Goal: Task Accomplishment & Management: Use online tool/utility

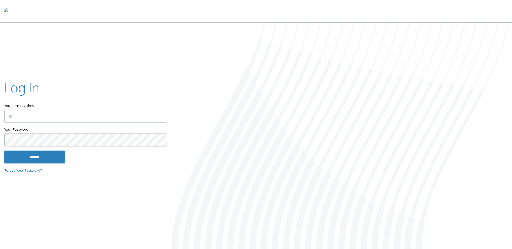
type input "**********"
click at [54, 162] on input "******" at bounding box center [34, 157] width 60 height 13
type input "**********"
click at [60, 153] on input "******" at bounding box center [34, 157] width 60 height 13
